Goal: Book appointment/travel/reservation

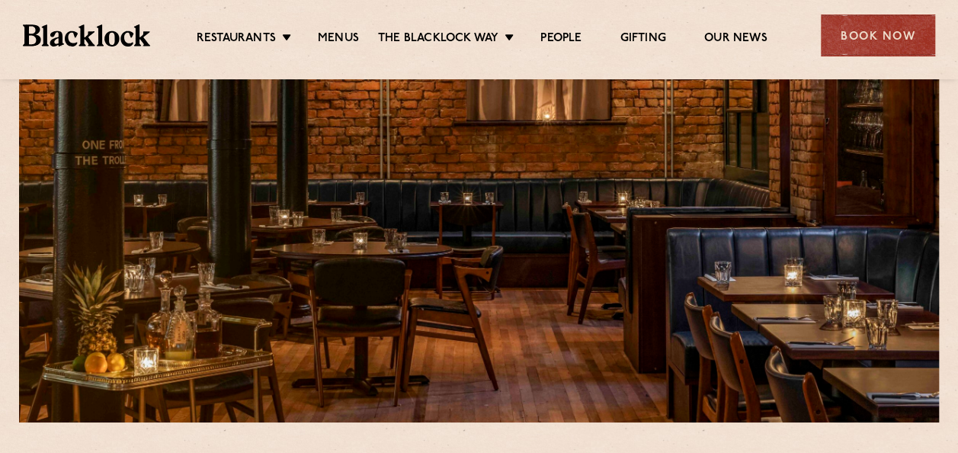
scroll to position [152, 0]
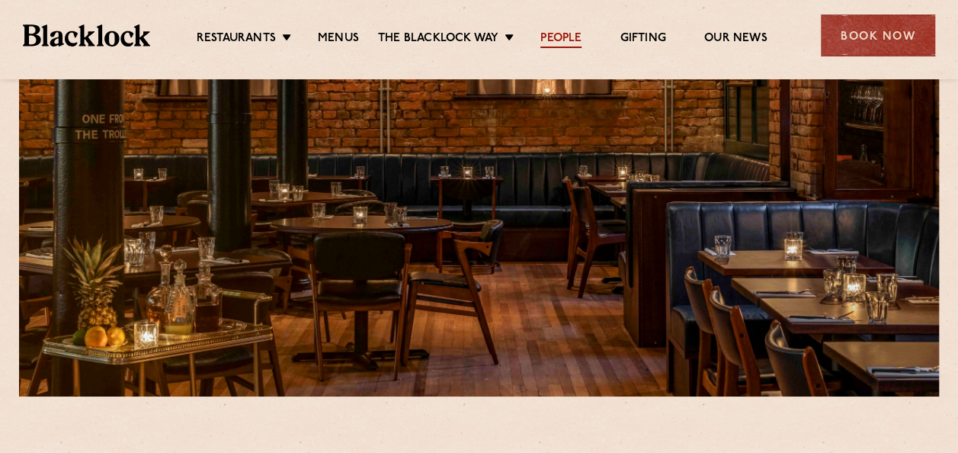
click at [551, 35] on link "People" at bounding box center [560, 39] width 41 height 17
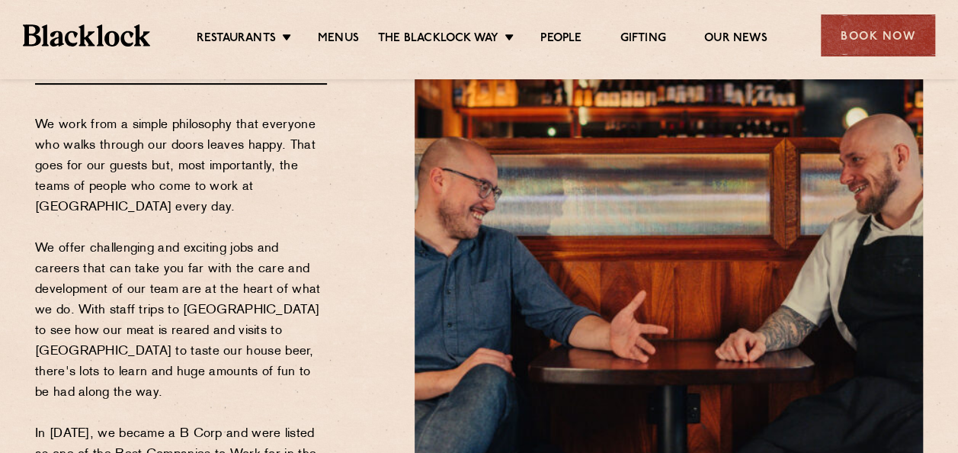
scroll to position [229, 0]
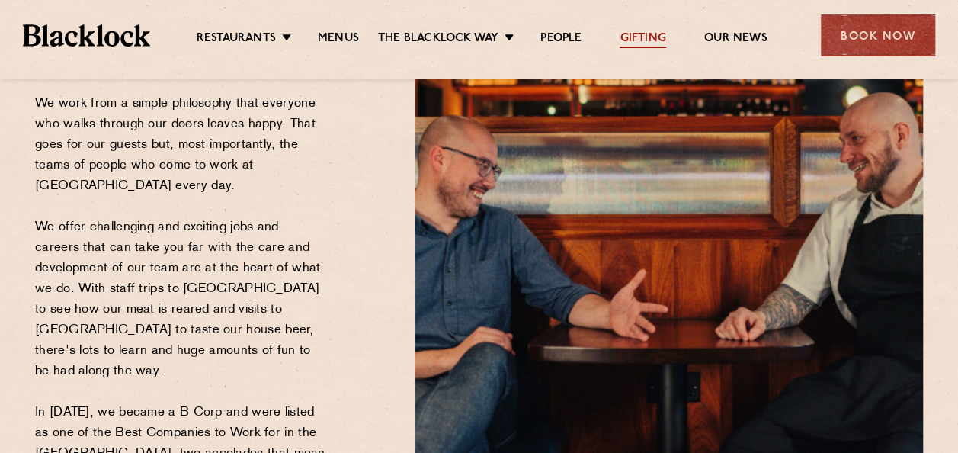
click at [664, 39] on link "Gifting" at bounding box center [643, 39] width 46 height 17
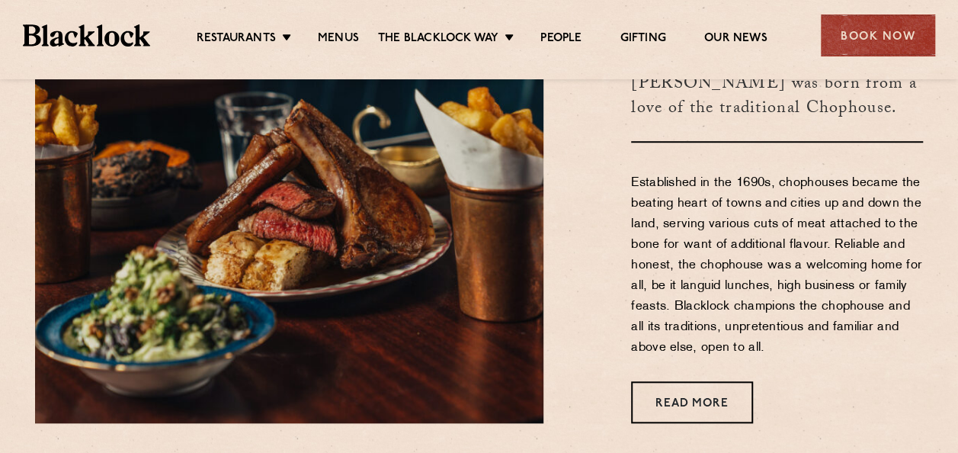
scroll to position [534, 0]
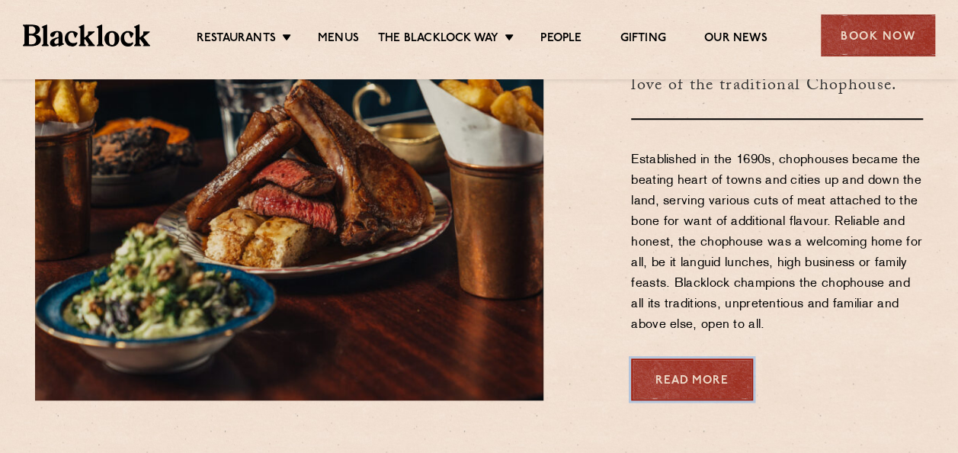
click at [698, 381] on link "Read More" at bounding box center [692, 379] width 122 height 42
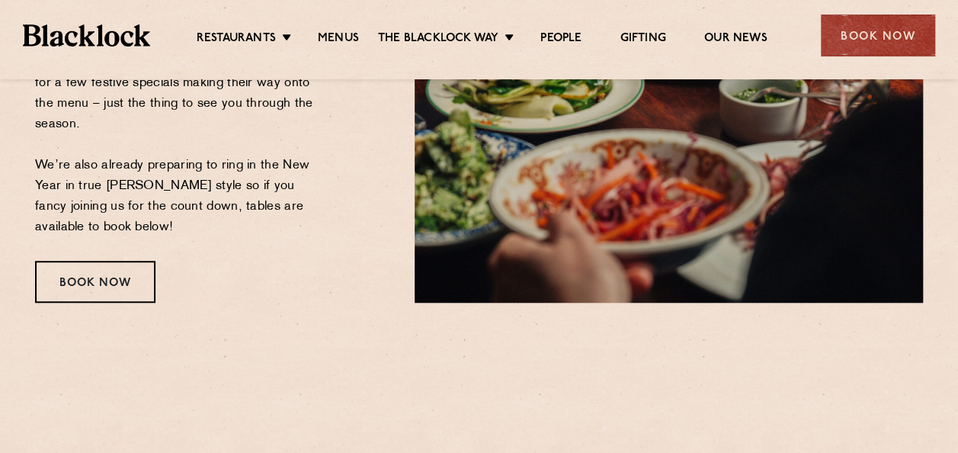
scroll to position [457, 0]
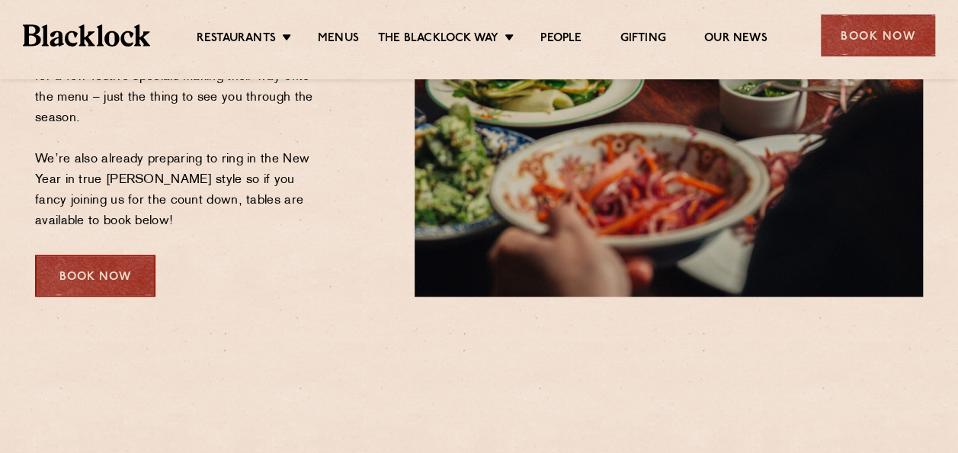
click at [95, 281] on div "Book Now" at bounding box center [95, 276] width 120 height 42
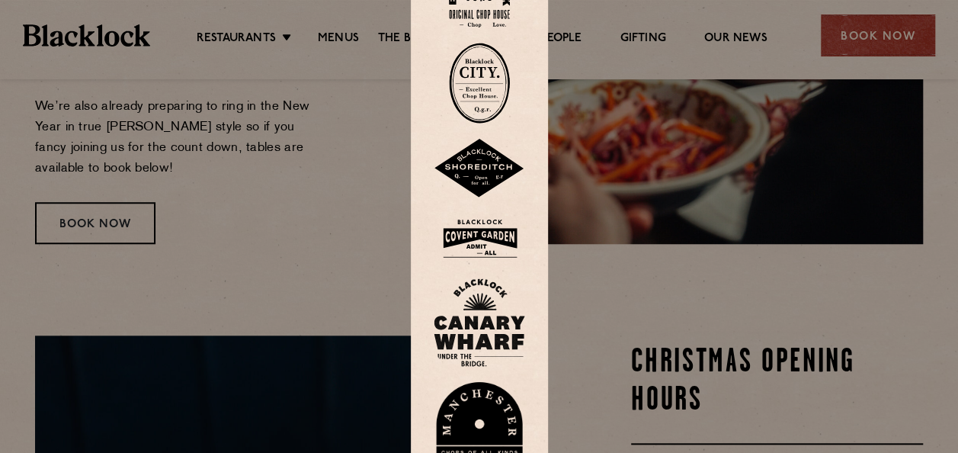
scroll to position [534, 0]
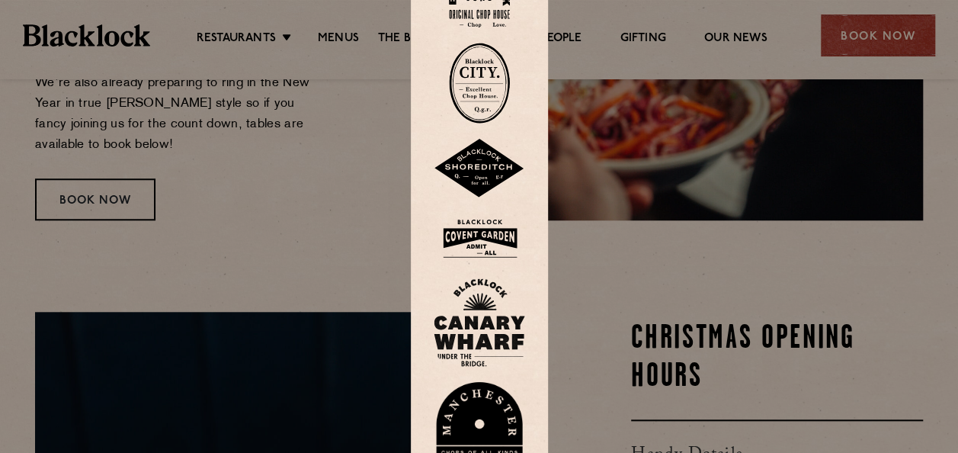
click at [502, 403] on img at bounding box center [479, 434] width 91 height 105
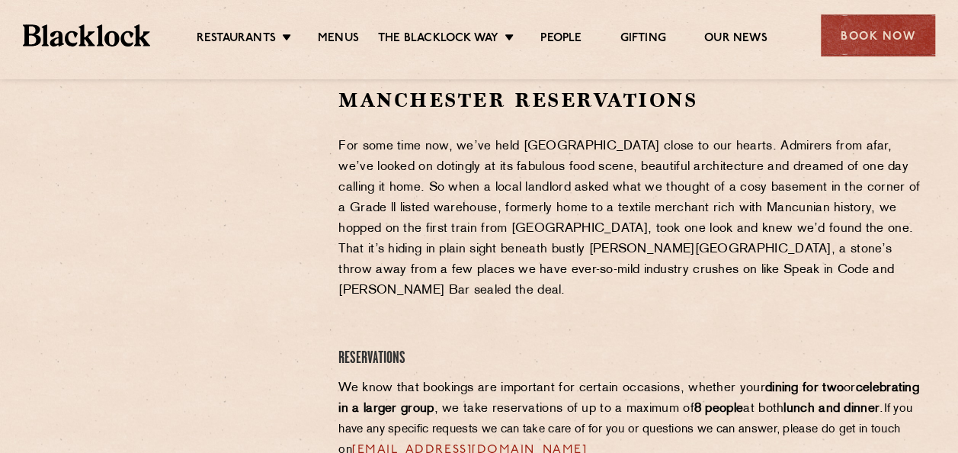
scroll to position [534, 0]
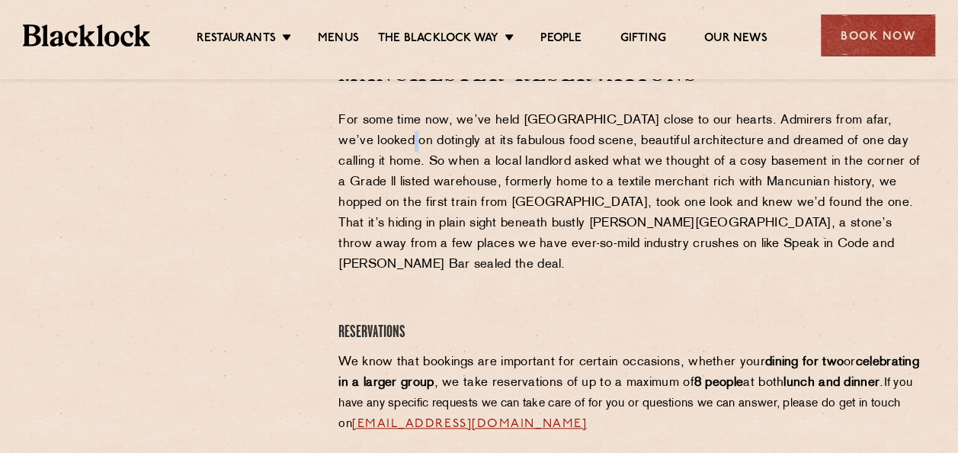
click at [359, 142] on p "For some time now, we’ve held [GEOGRAPHIC_DATA] close to our hearts. Admirers f…" at bounding box center [630, 193] width 585 height 165
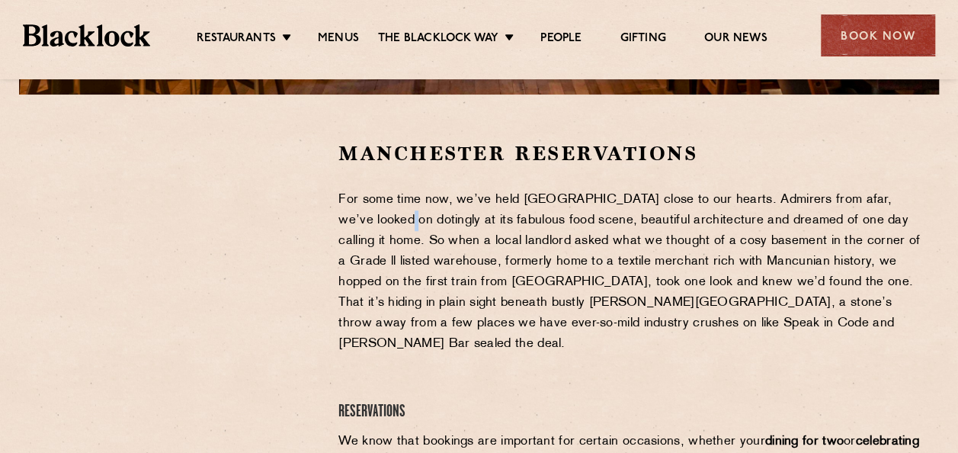
scroll to position [457, 0]
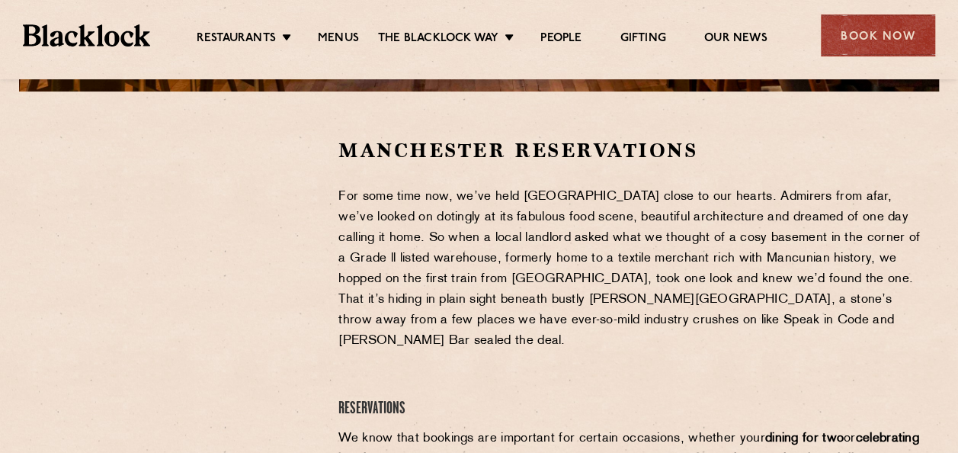
click at [265, 184] on div at bounding box center [175, 251] width 280 height 229
click at [312, 204] on div at bounding box center [175, 251] width 280 height 229
click at [358, 244] on p "For some time now, we’ve held [GEOGRAPHIC_DATA] close to our hearts. Admirers f…" at bounding box center [630, 269] width 585 height 165
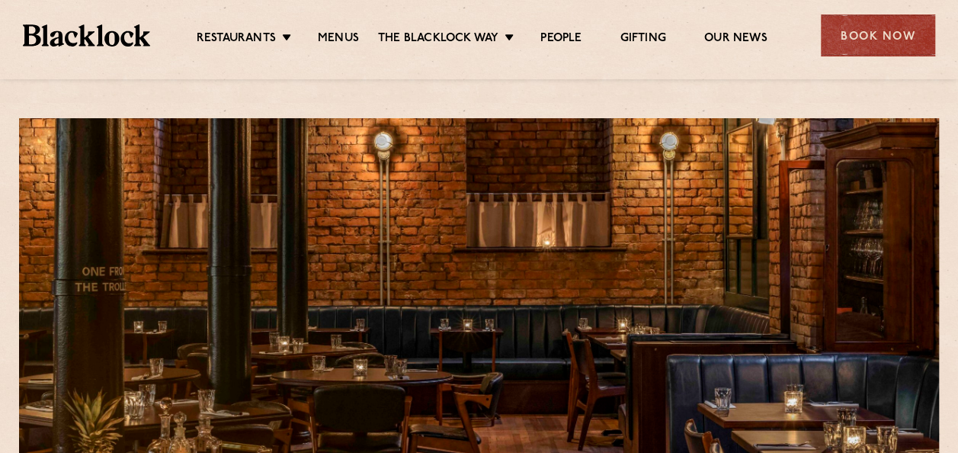
scroll to position [76, 0]
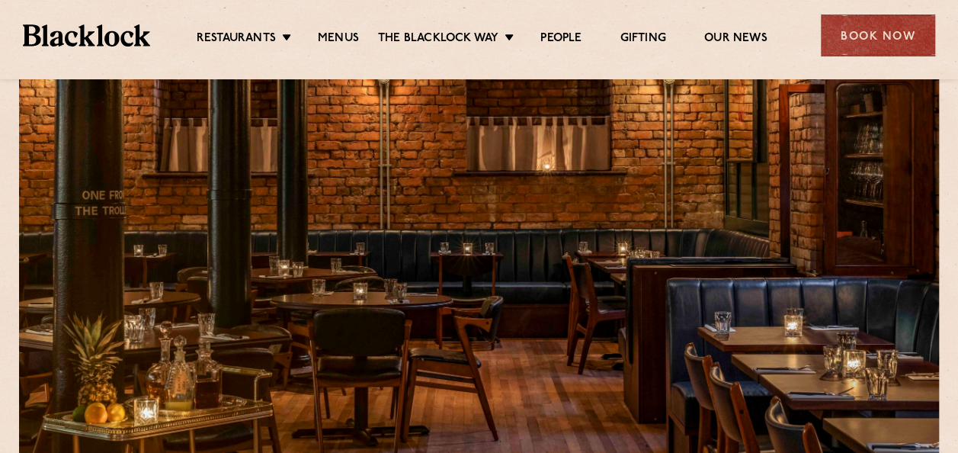
click at [439, 159] on div at bounding box center [479, 257] width 920 height 431
